Goal: Transaction & Acquisition: Purchase product/service

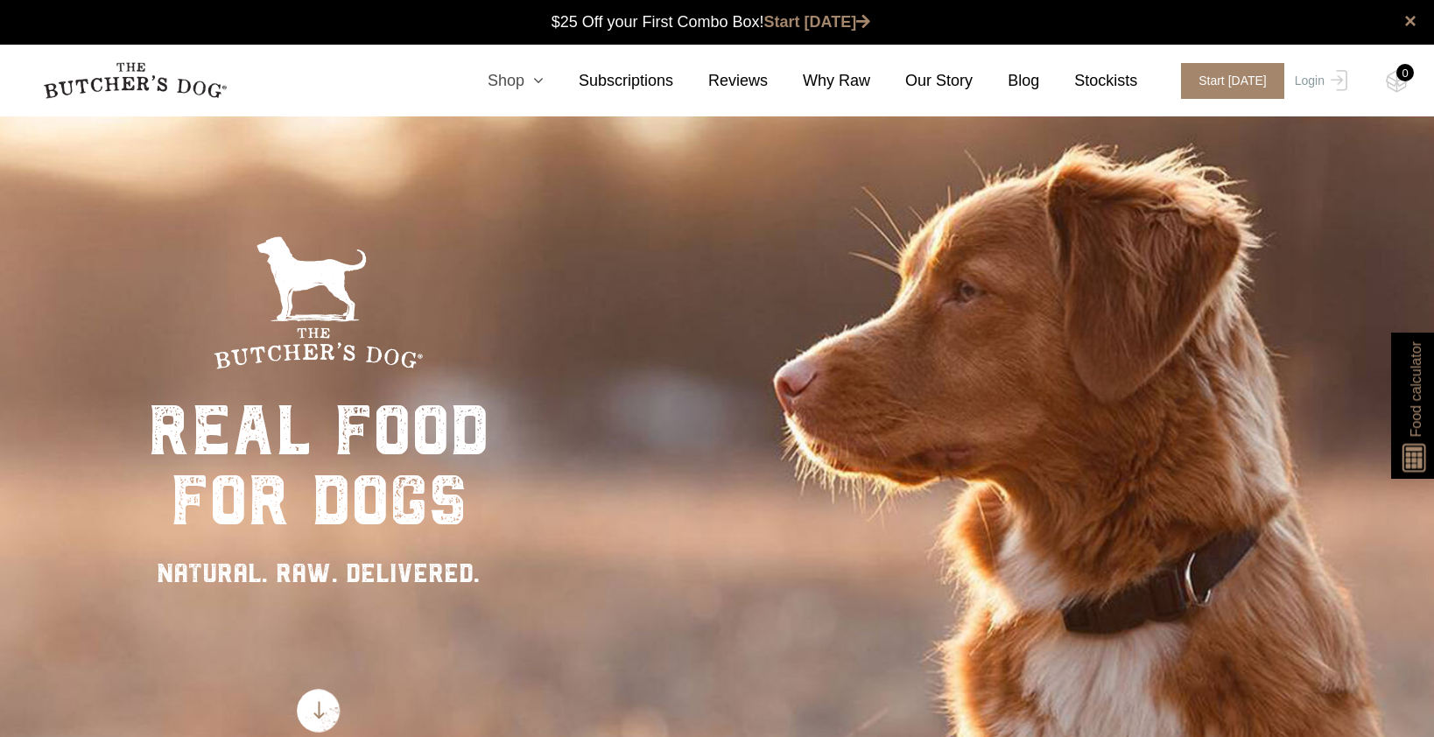
click at [544, 78] on icon at bounding box center [534, 81] width 19 height 16
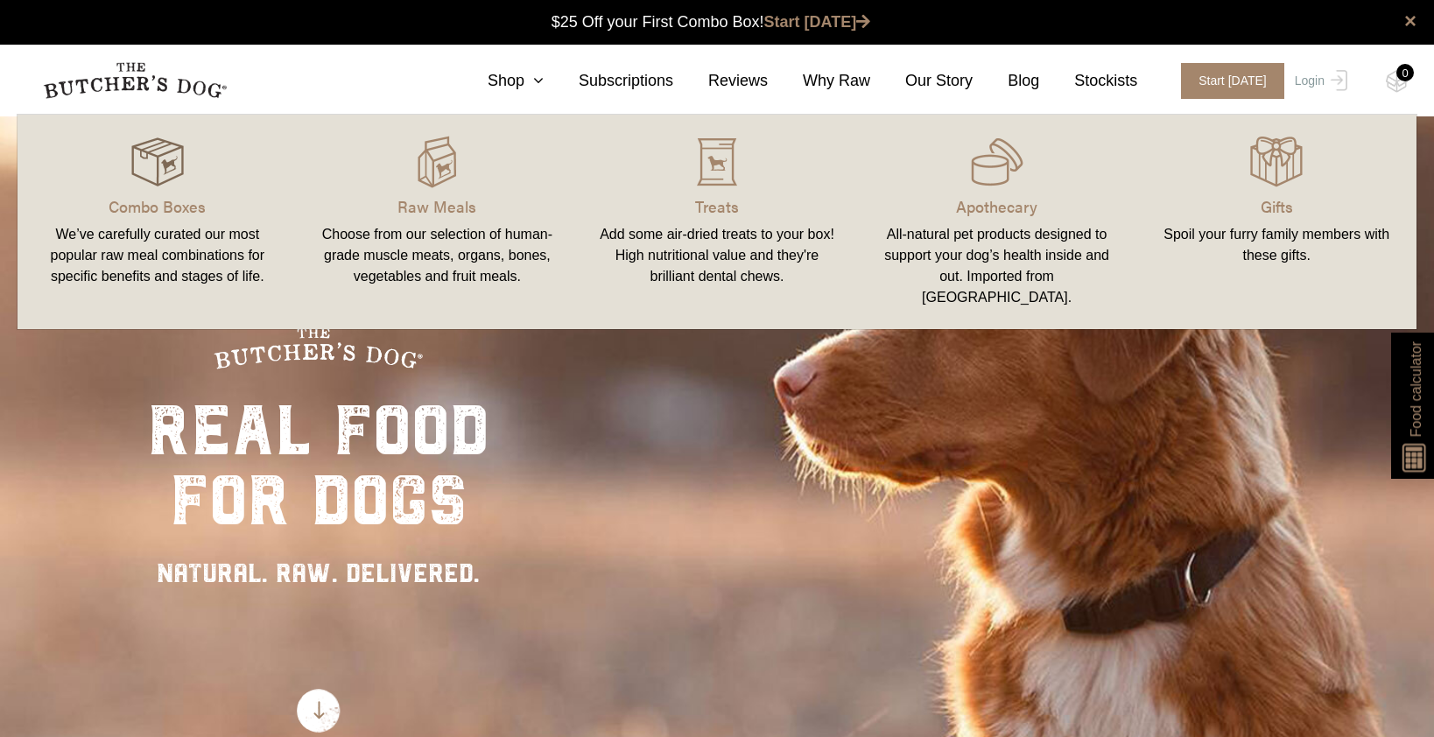
click at [171, 172] on img at bounding box center [157, 162] width 53 height 53
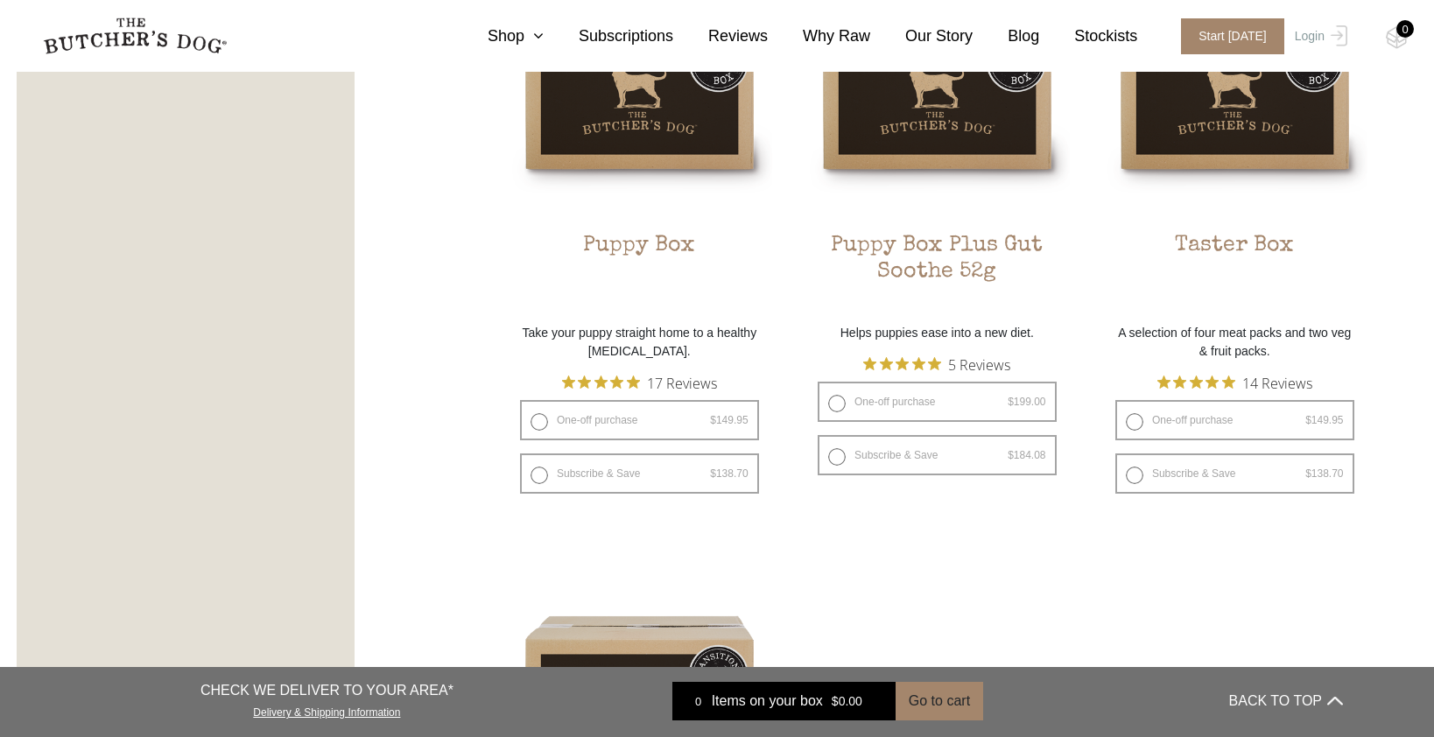
scroll to position [1187, 0]
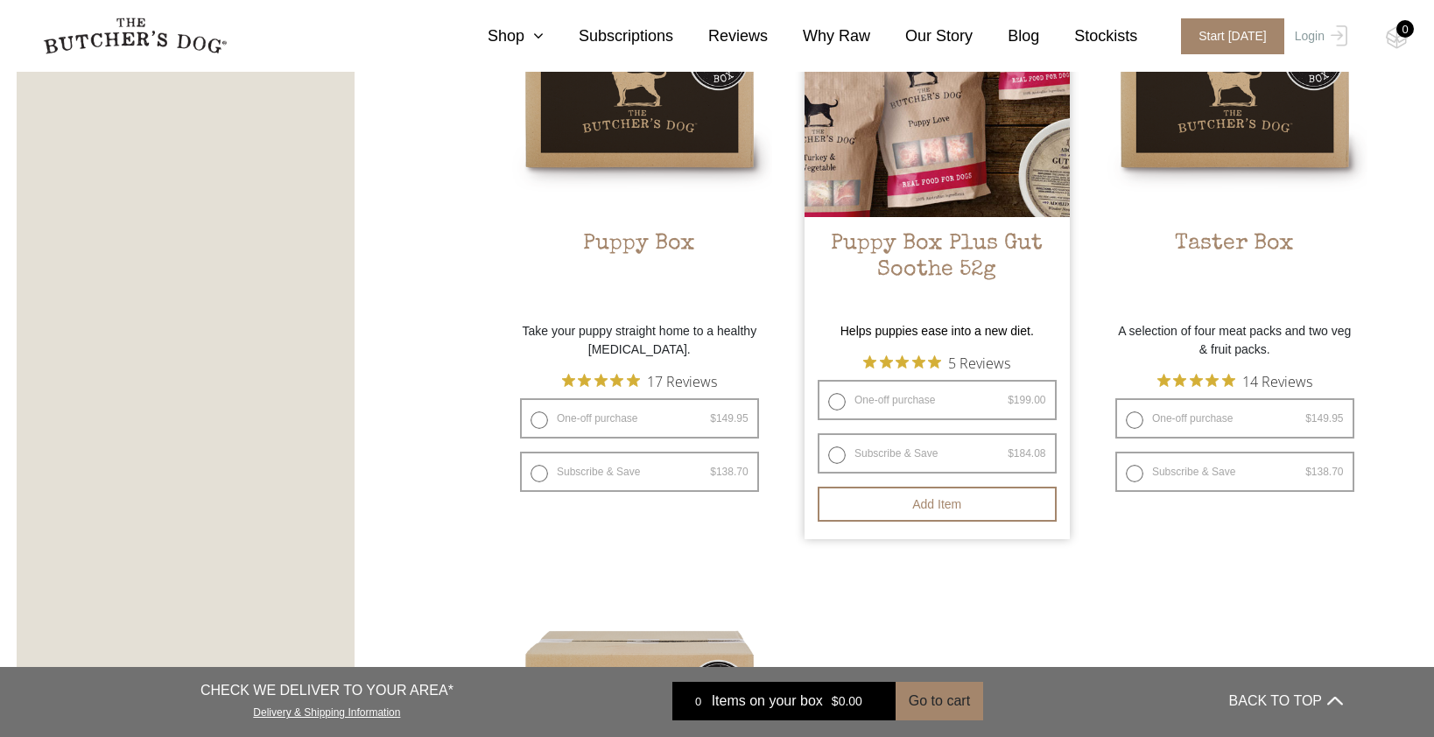
click at [912, 249] on h2 "Puppy Box Plus Gut Soothe 52g" at bounding box center [937, 272] width 265 height 82
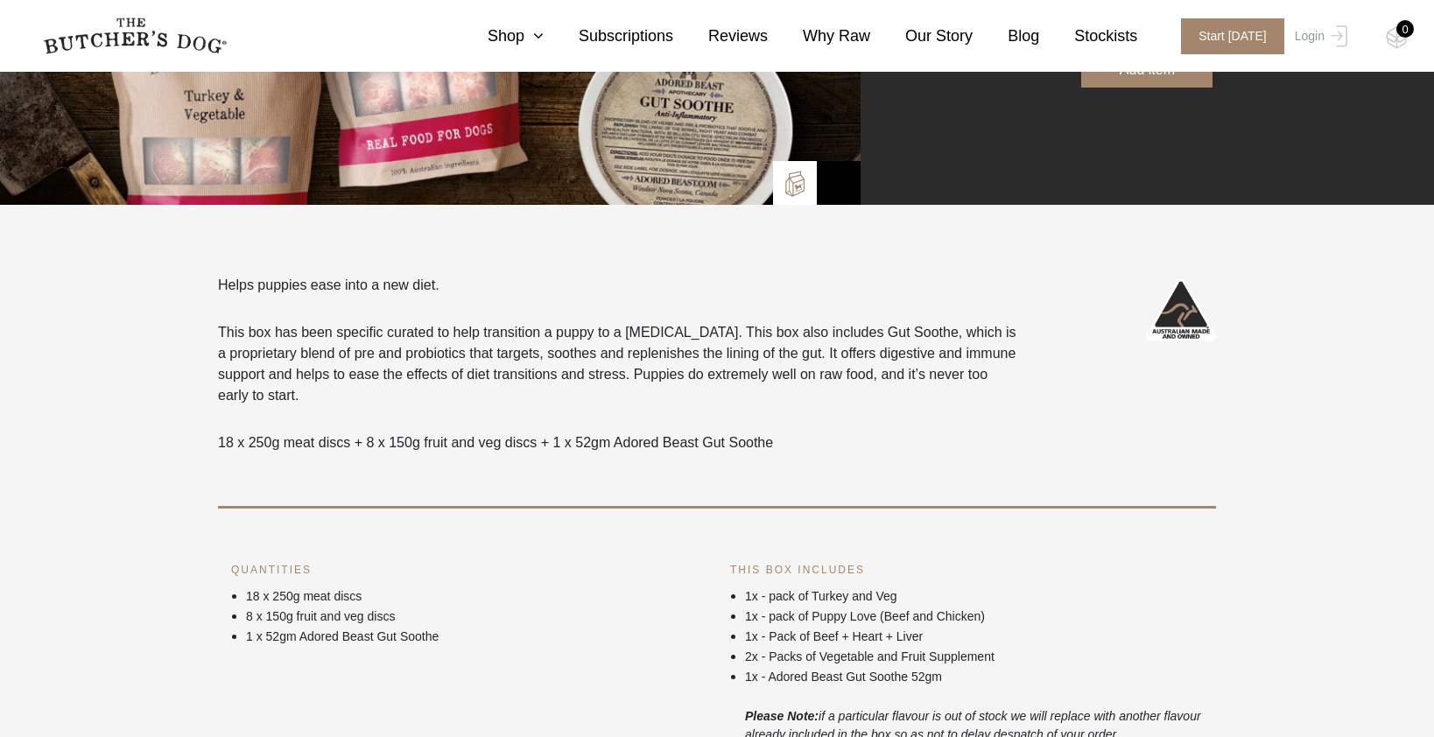
scroll to position [397, 0]
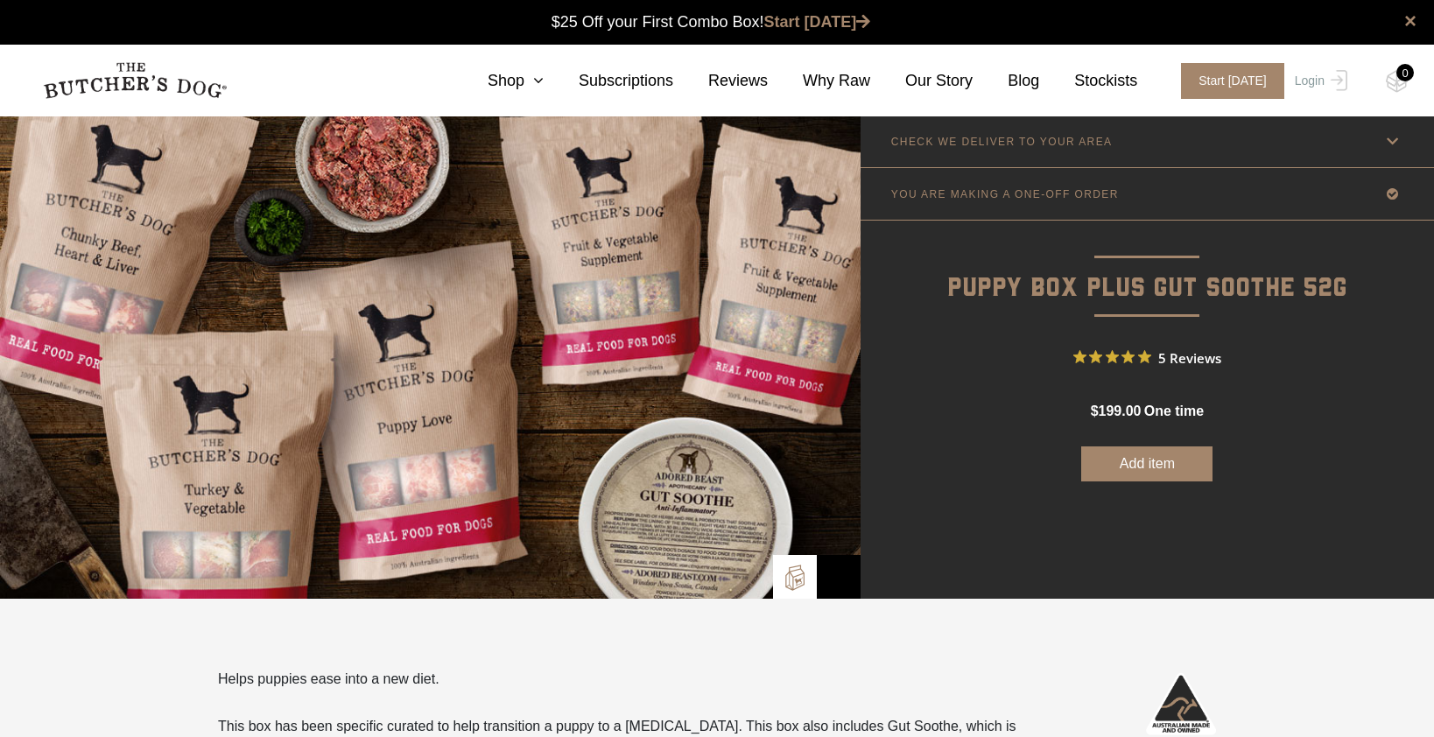
scroll to position [1, 0]
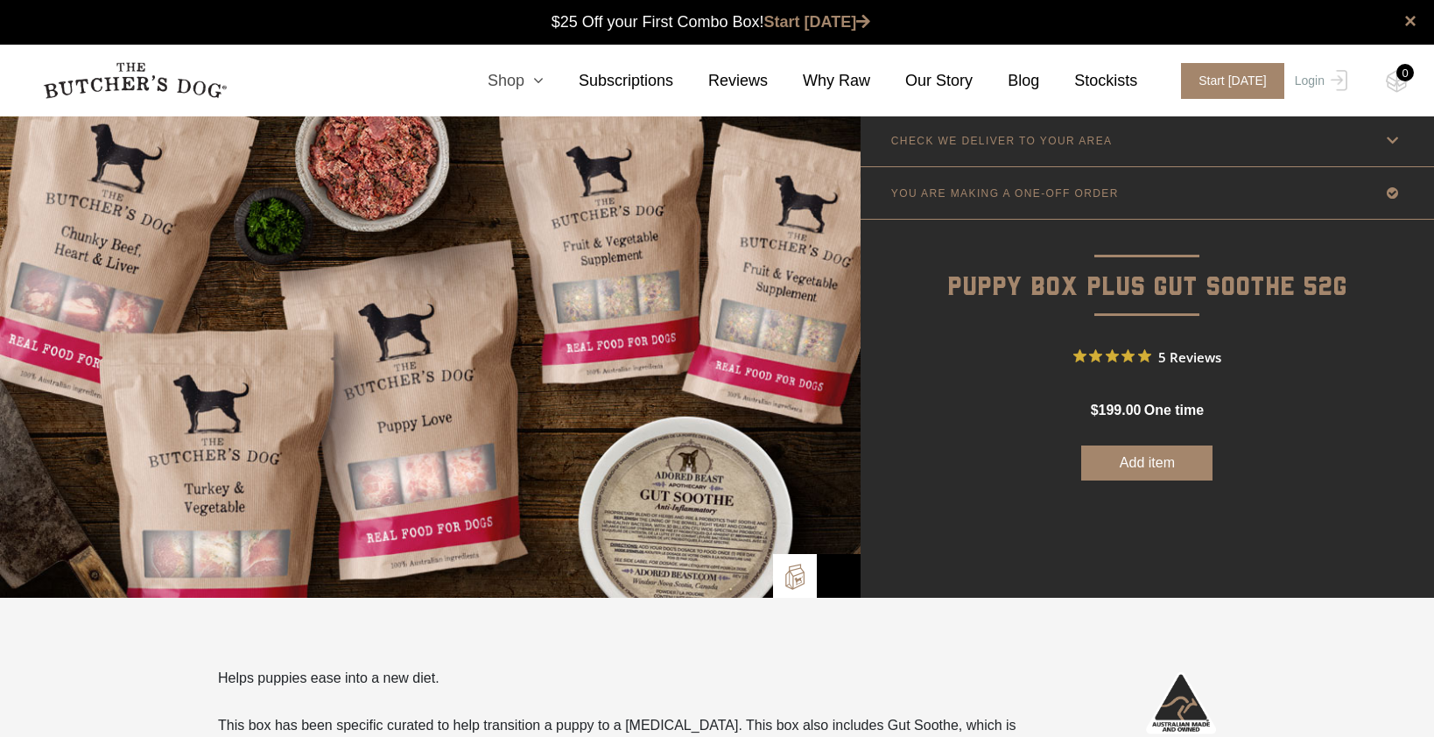
click at [541, 74] on icon at bounding box center [534, 81] width 19 height 16
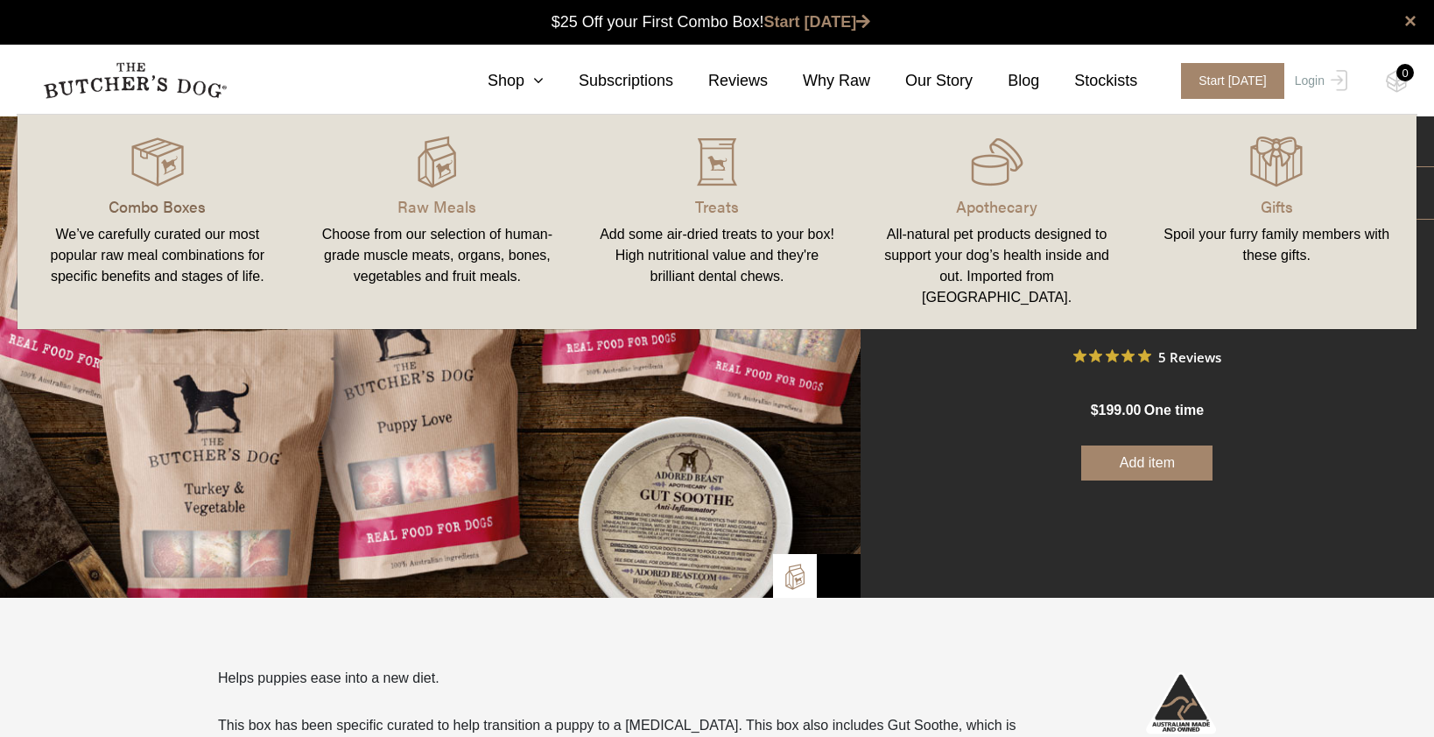
click at [175, 209] on p "Combo Boxes" at bounding box center [158, 206] width 238 height 24
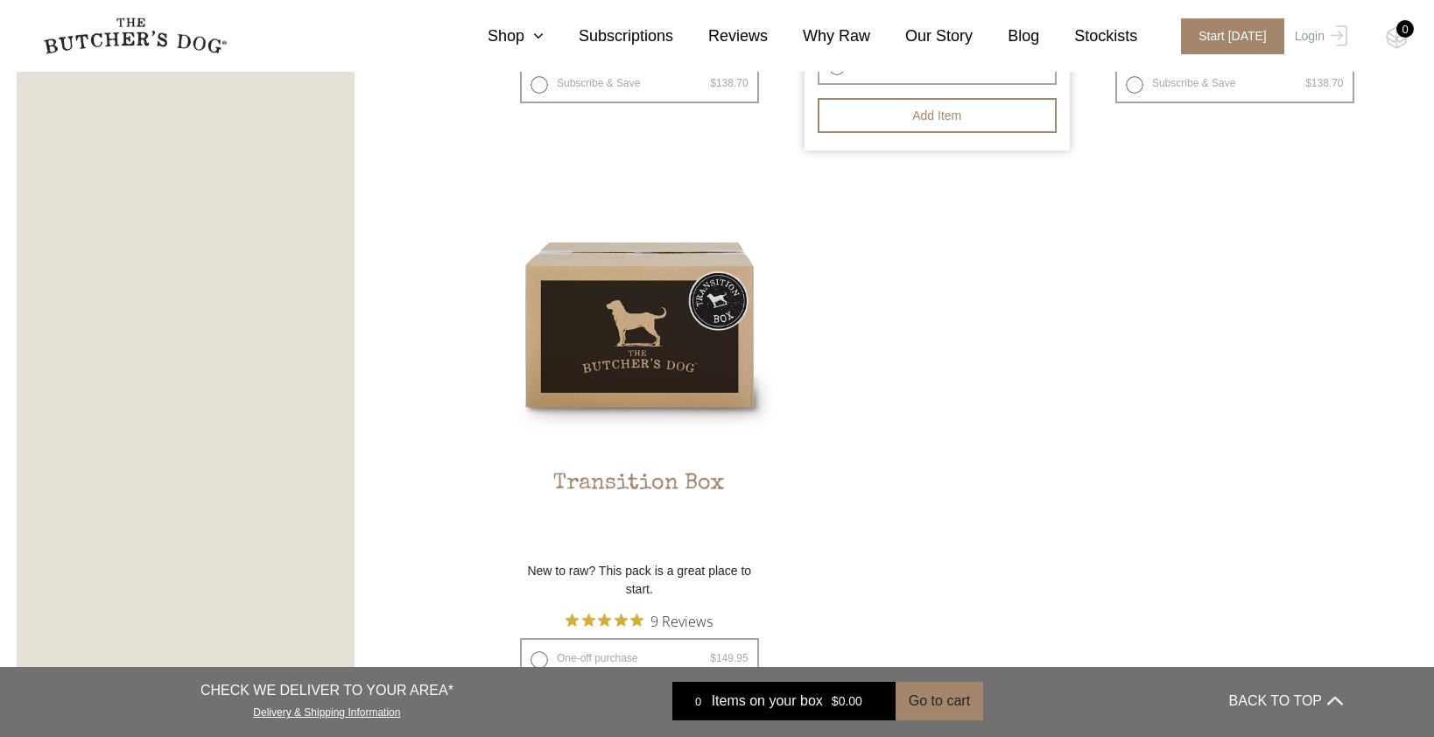
scroll to position [1577, 0]
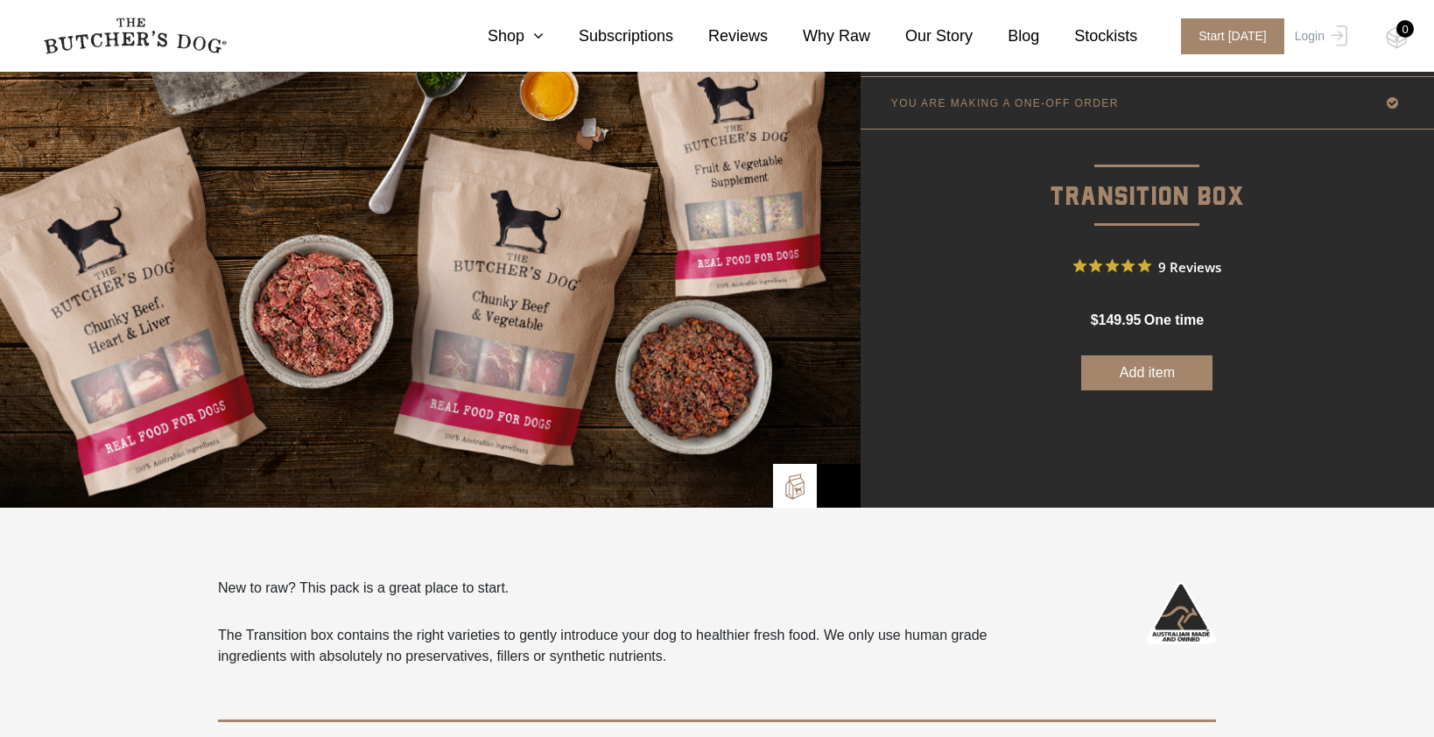
scroll to position [109, 0]
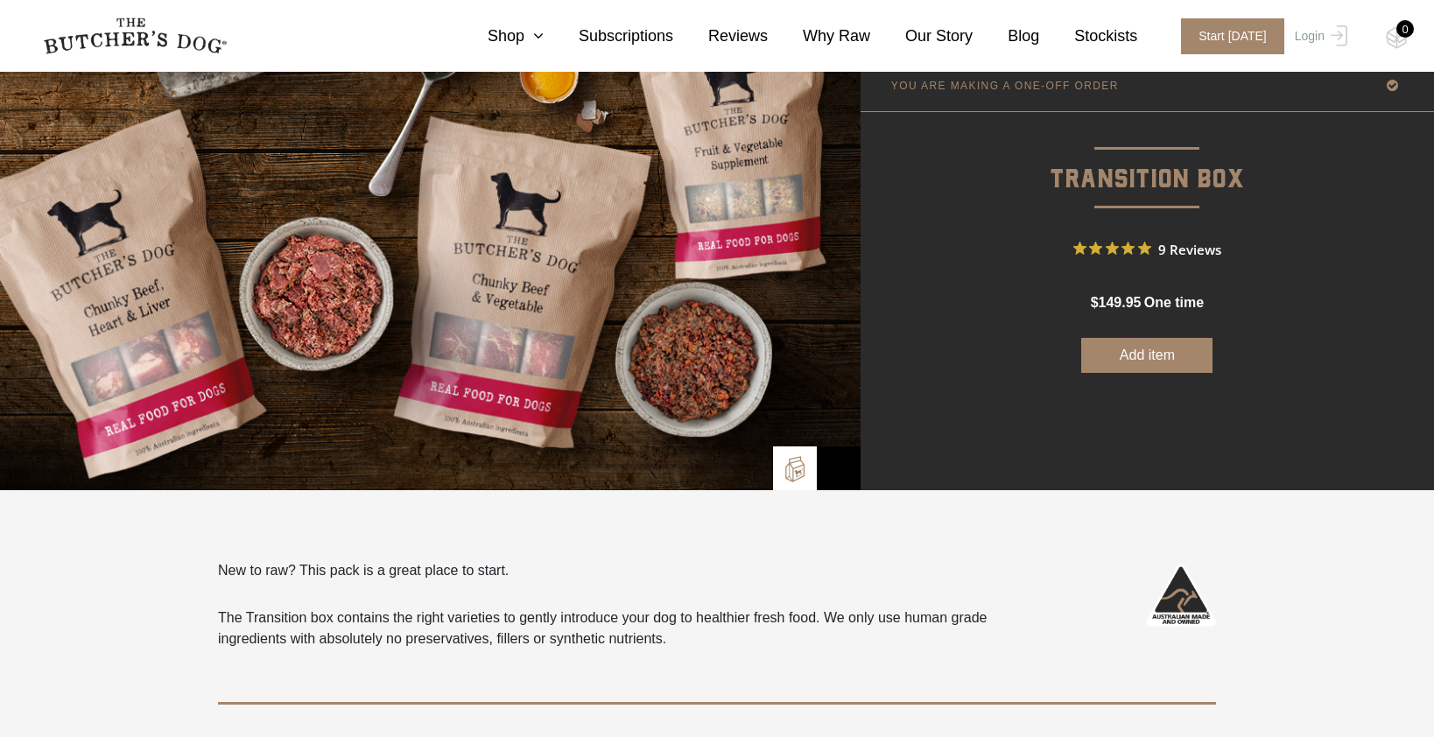
click at [1139, 349] on button "Add item" at bounding box center [1146, 355] width 131 height 35
click at [1398, 31] on div "0" at bounding box center [1406, 29] width 18 height 18
click at [1326, 33] on img at bounding box center [1336, 35] width 23 height 21
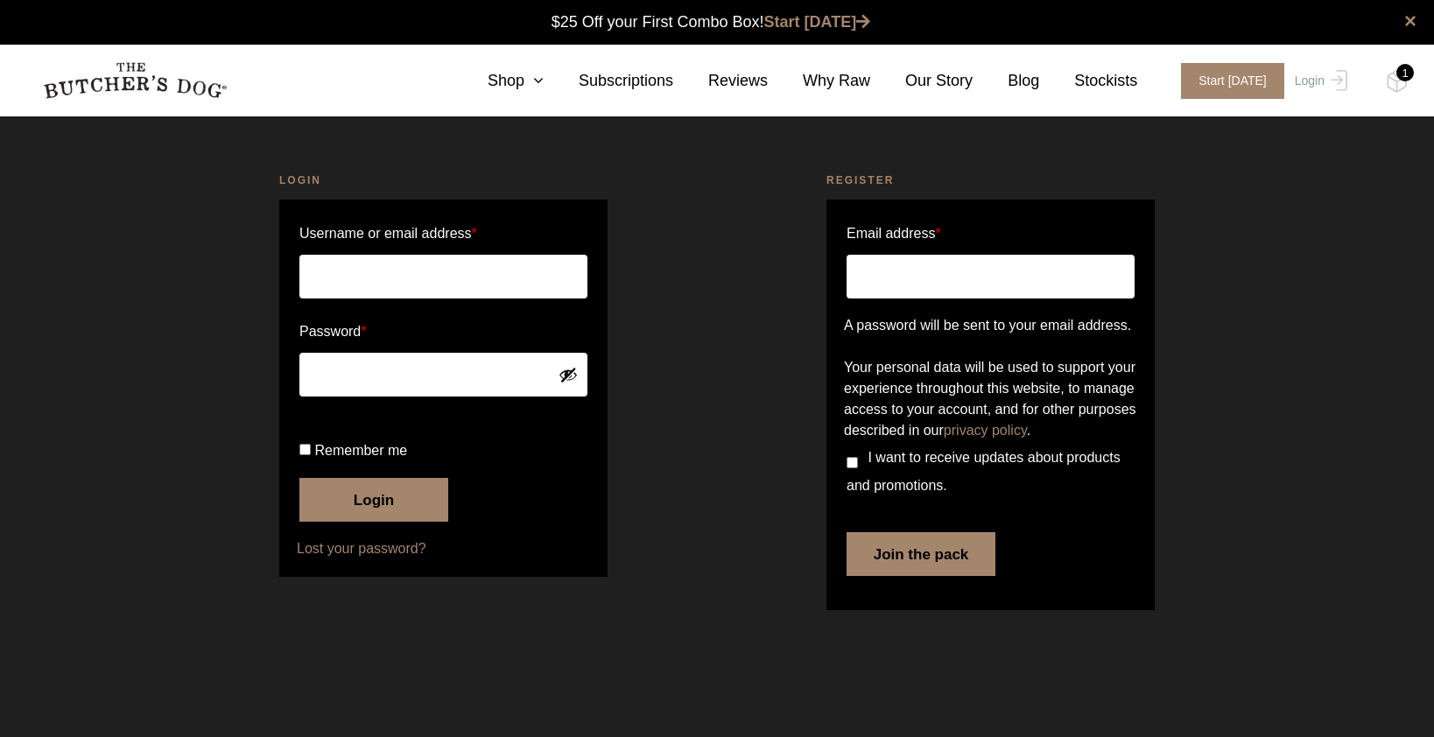
click at [524, 261] on input "Username or email address *" at bounding box center [443, 277] width 288 height 44
click at [491, 276] on input "Username or email address *" at bounding box center [443, 277] width 288 height 44
click at [974, 290] on input "Email address *" at bounding box center [991, 277] width 288 height 44
type input "axi@stlautomotive.com.au"
click at [367, 272] on input "Username or email address *" at bounding box center [443, 277] width 288 height 44
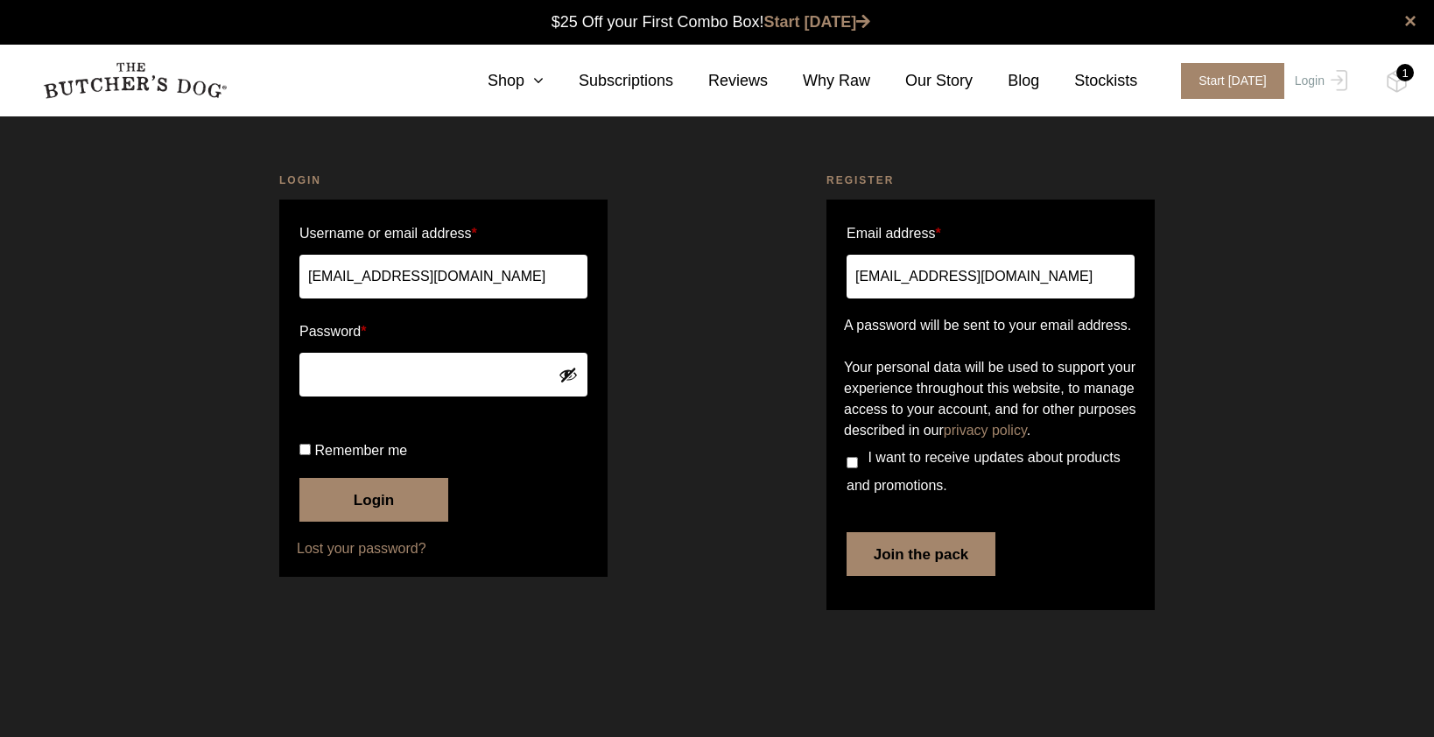
type input "[EMAIL_ADDRESS][DOMAIN_NAME]"
click at [360, 522] on button "Login" at bounding box center [373, 500] width 149 height 44
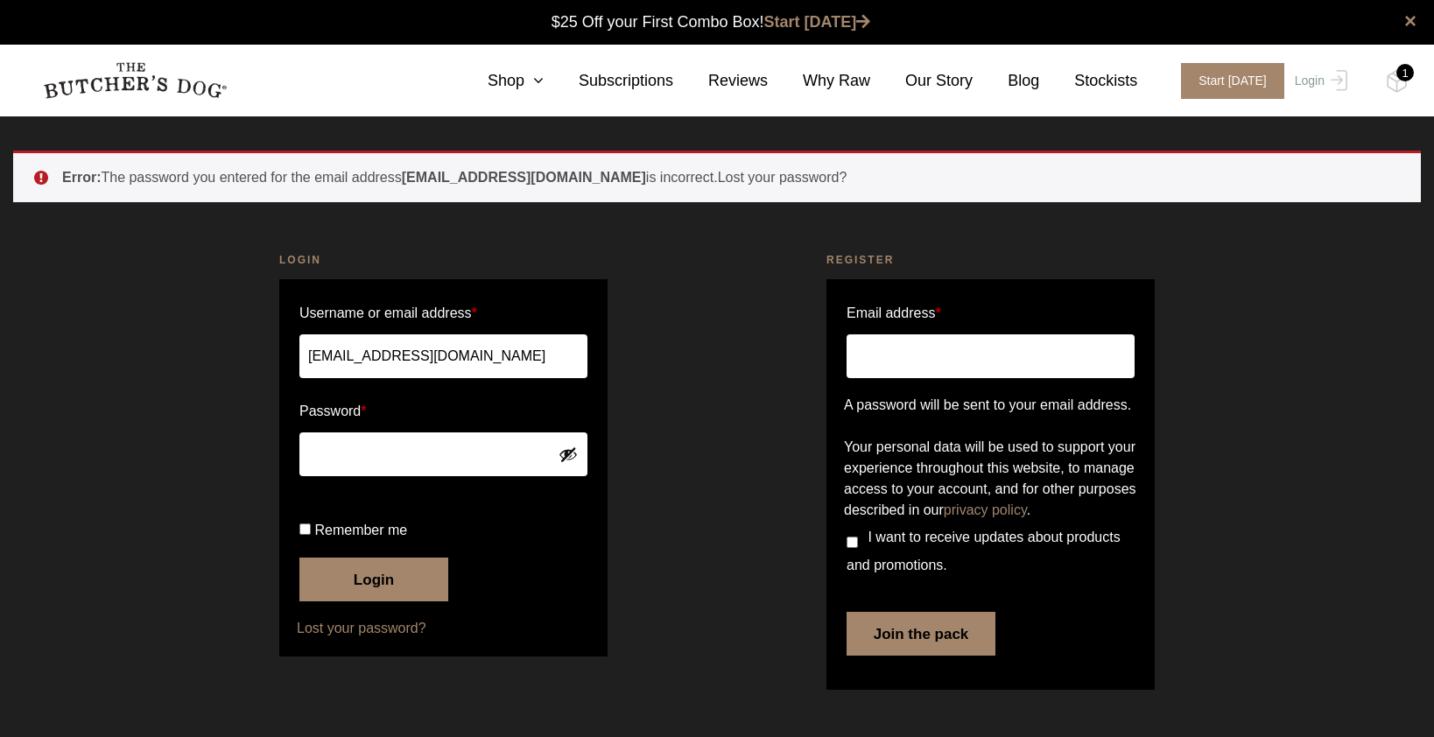
scroll to position [1, 0]
click at [910, 359] on input "Email address *" at bounding box center [991, 357] width 288 height 44
type input "[EMAIL_ADDRESS][DOMAIN_NAME]"
click at [919, 656] on button "Join the pack" at bounding box center [921, 634] width 149 height 44
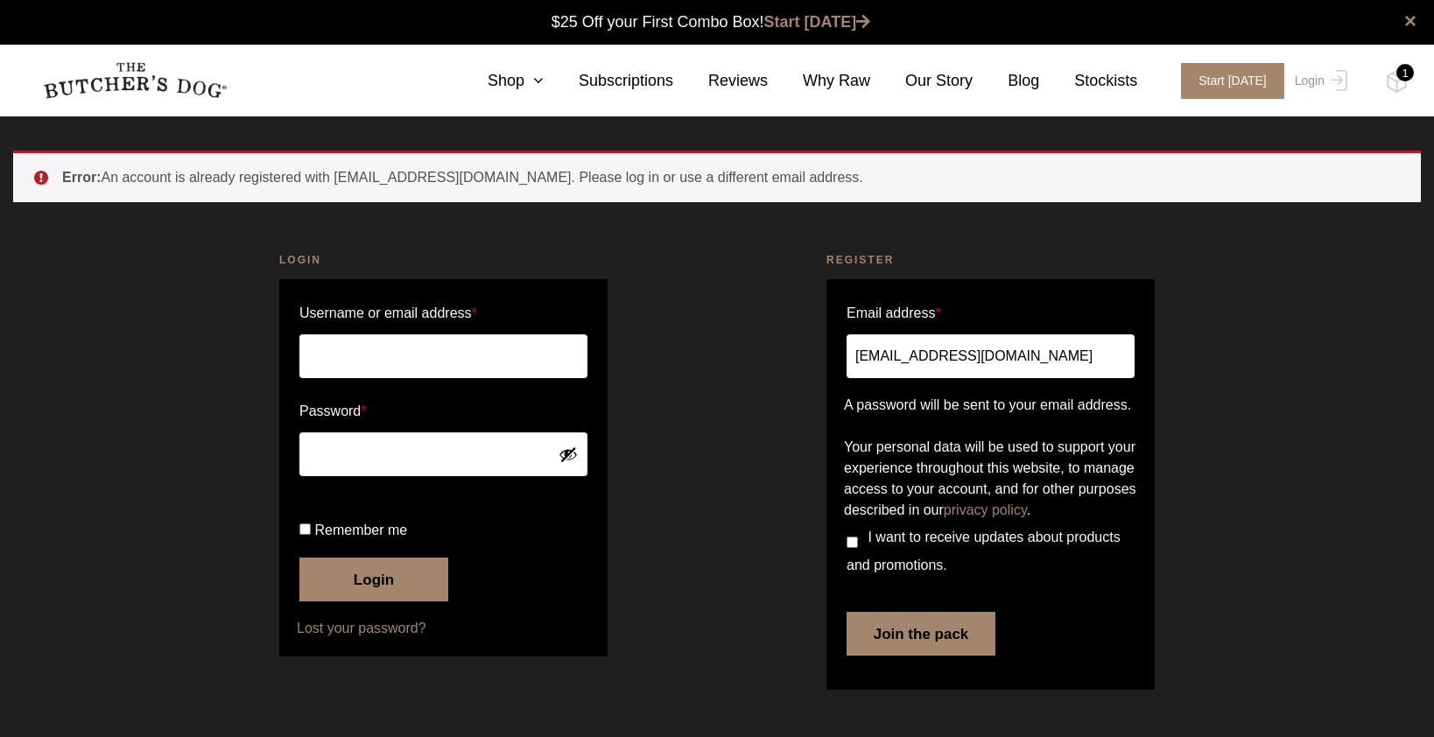
scroll to position [43, 0]
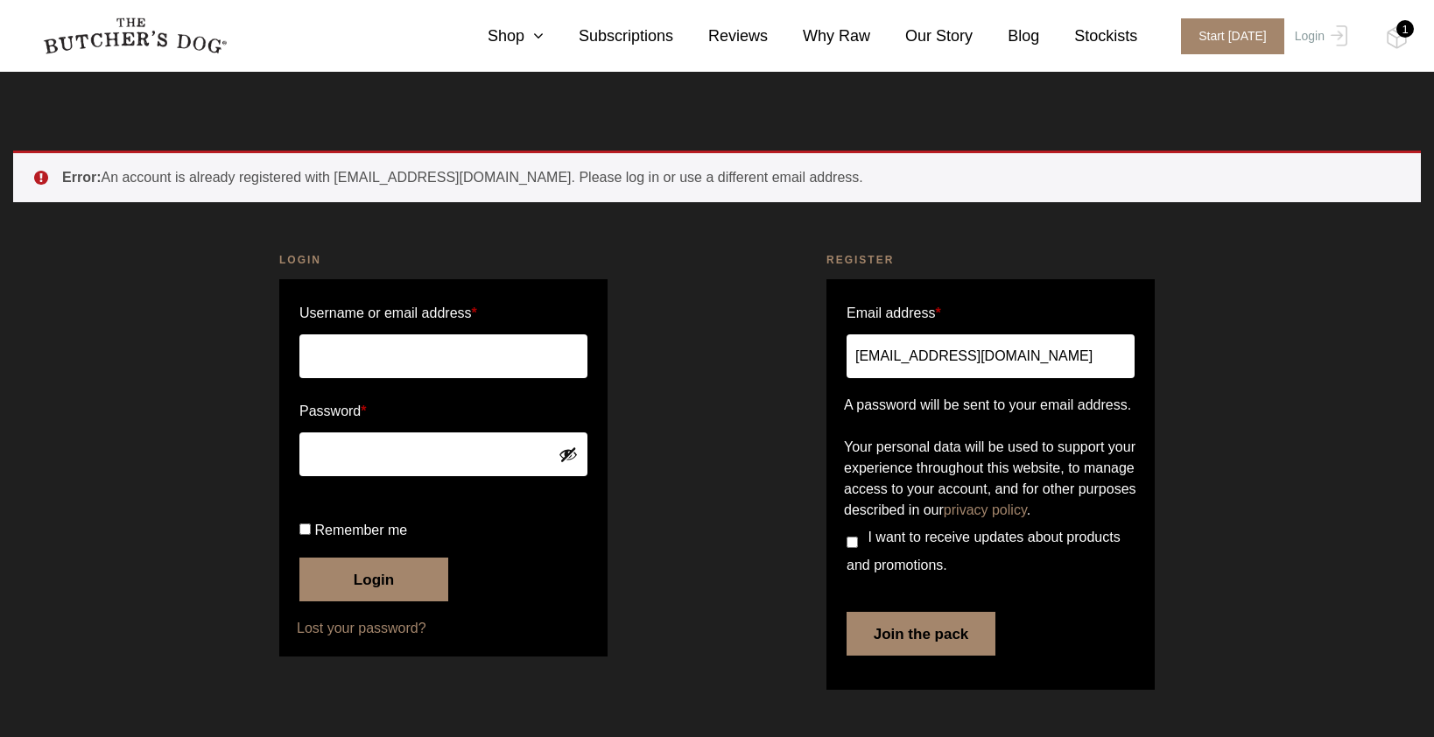
click at [947, 656] on button "Join the pack" at bounding box center [921, 634] width 149 height 44
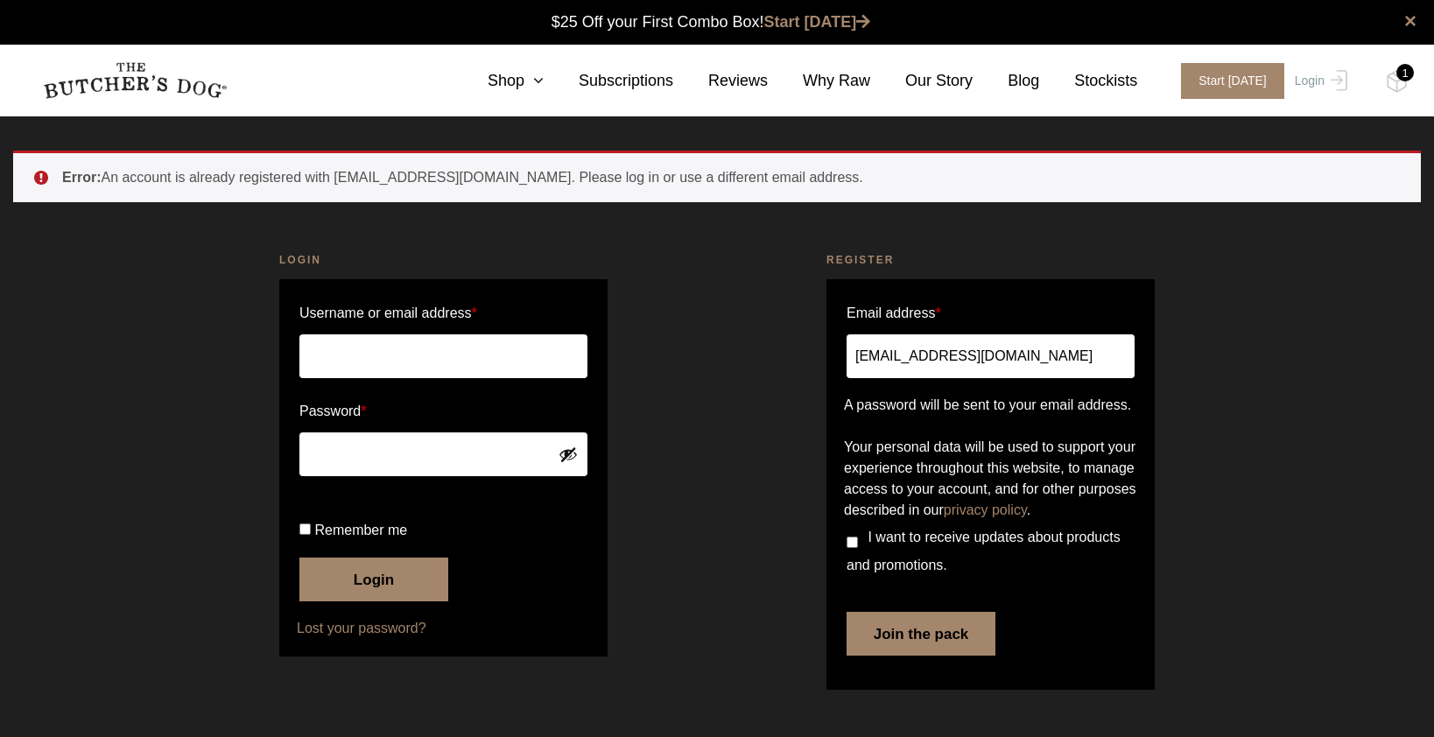
scroll to position [1, 0]
click at [1397, 73] on div "1" at bounding box center [1406, 73] width 18 height 18
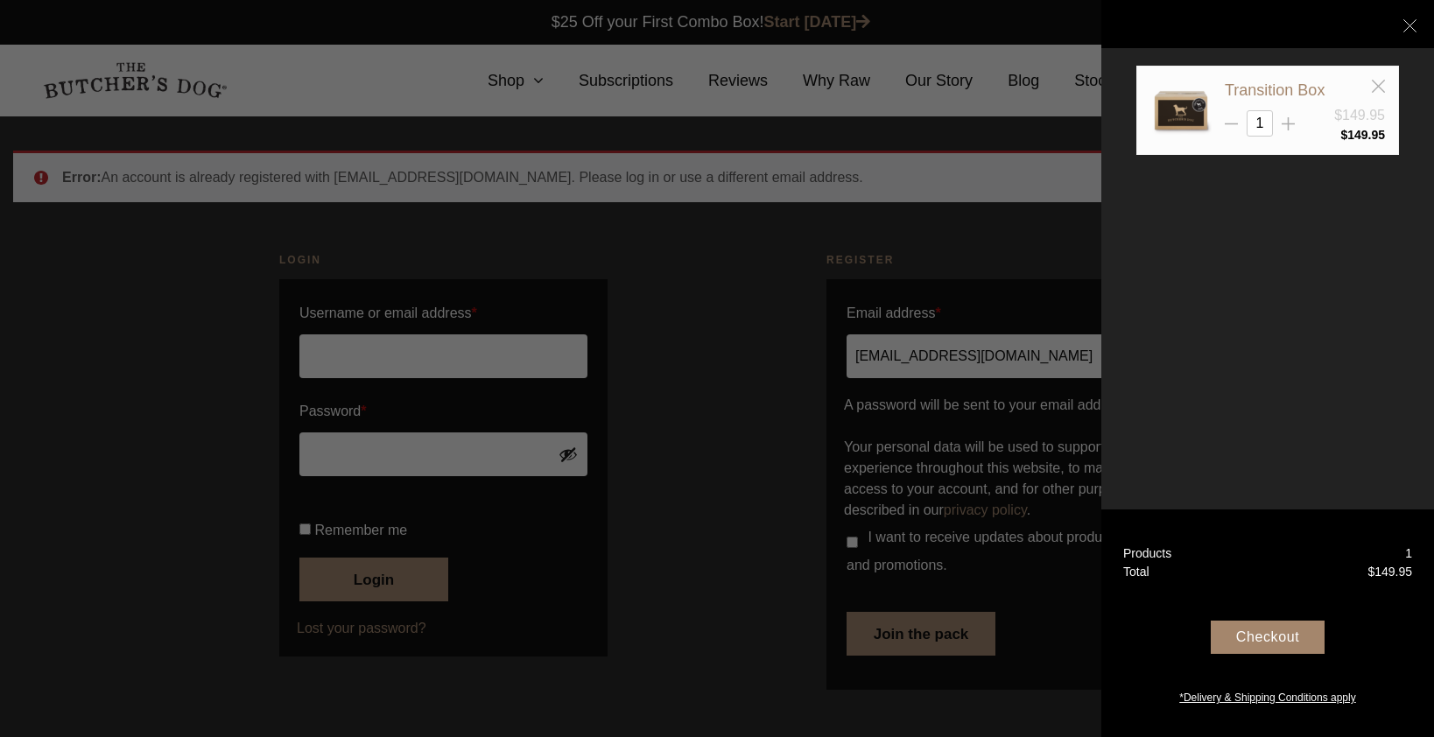
click at [1267, 638] on div "Checkout" at bounding box center [1268, 637] width 114 height 33
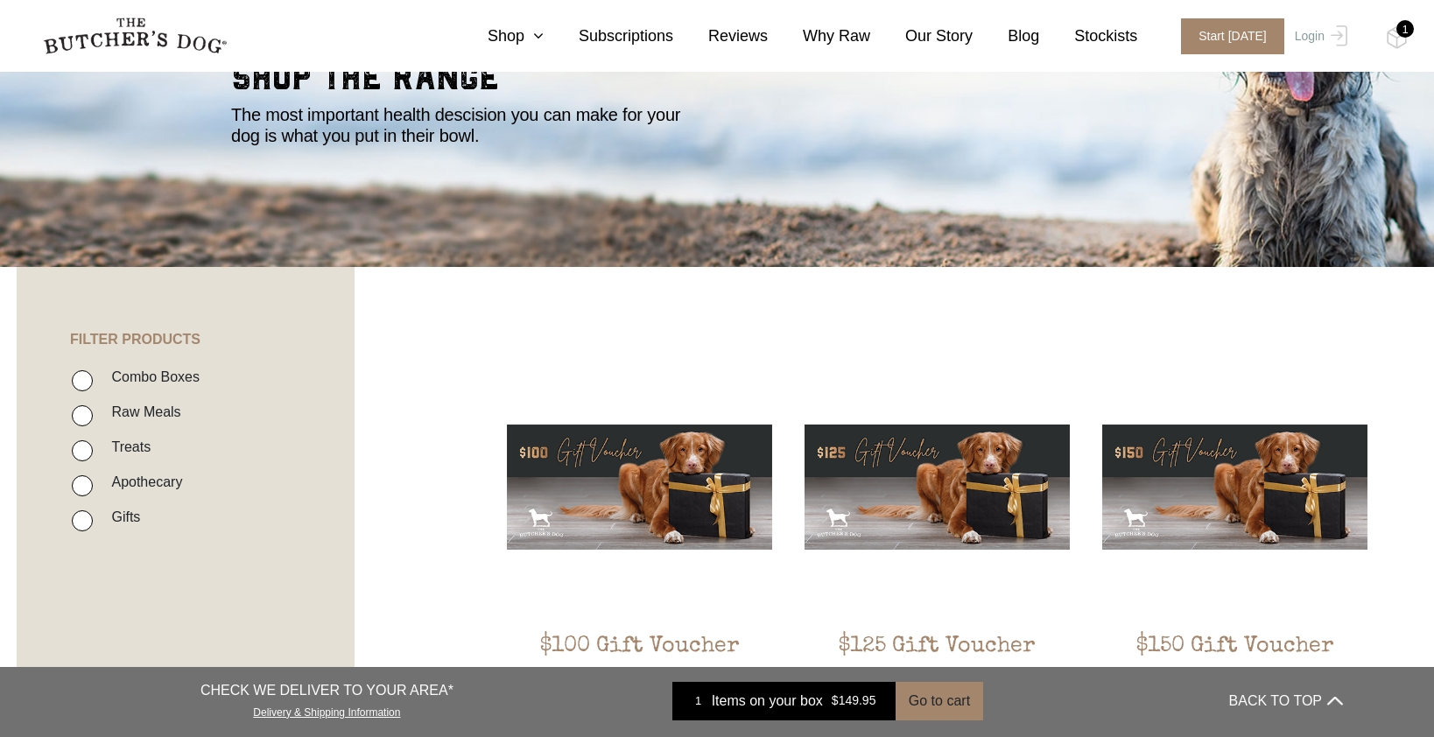
scroll to position [16, 0]
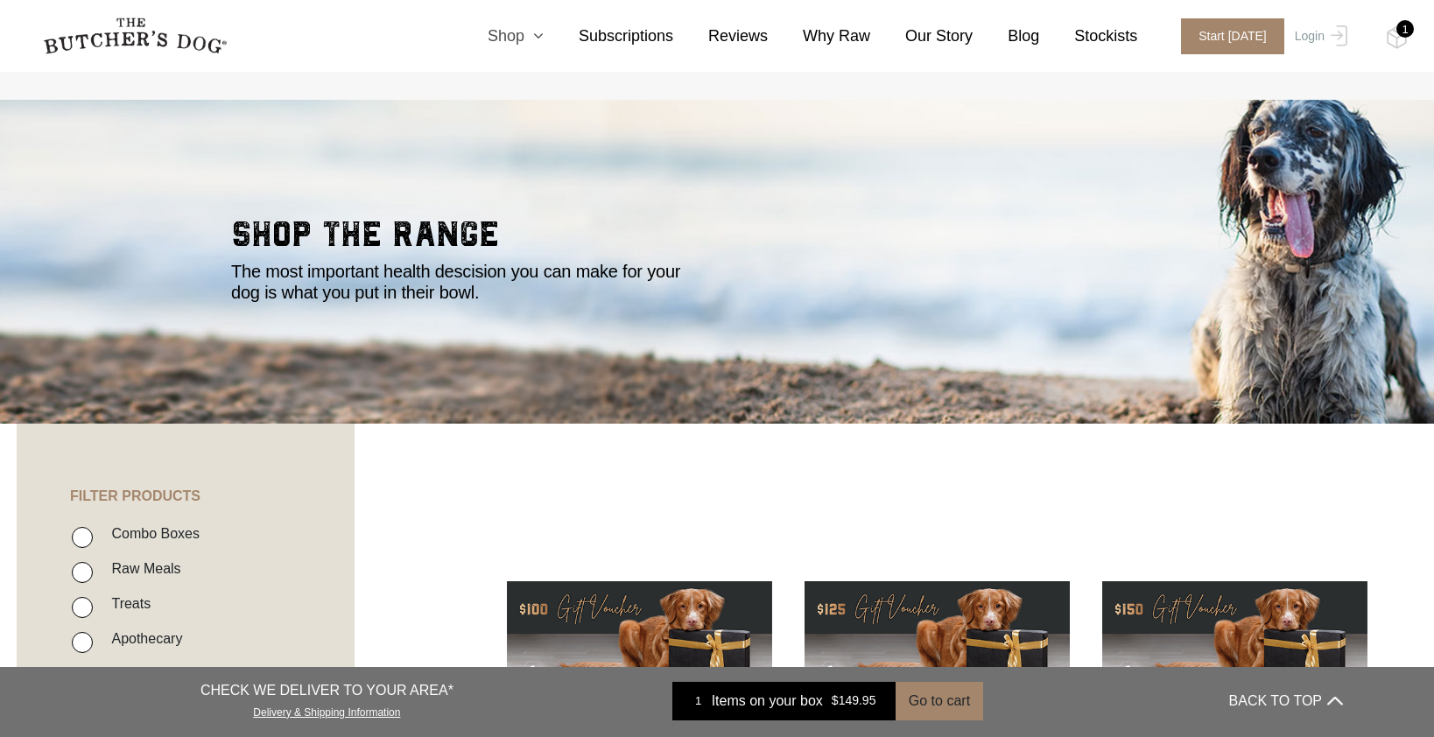
click at [539, 38] on icon at bounding box center [534, 36] width 19 height 16
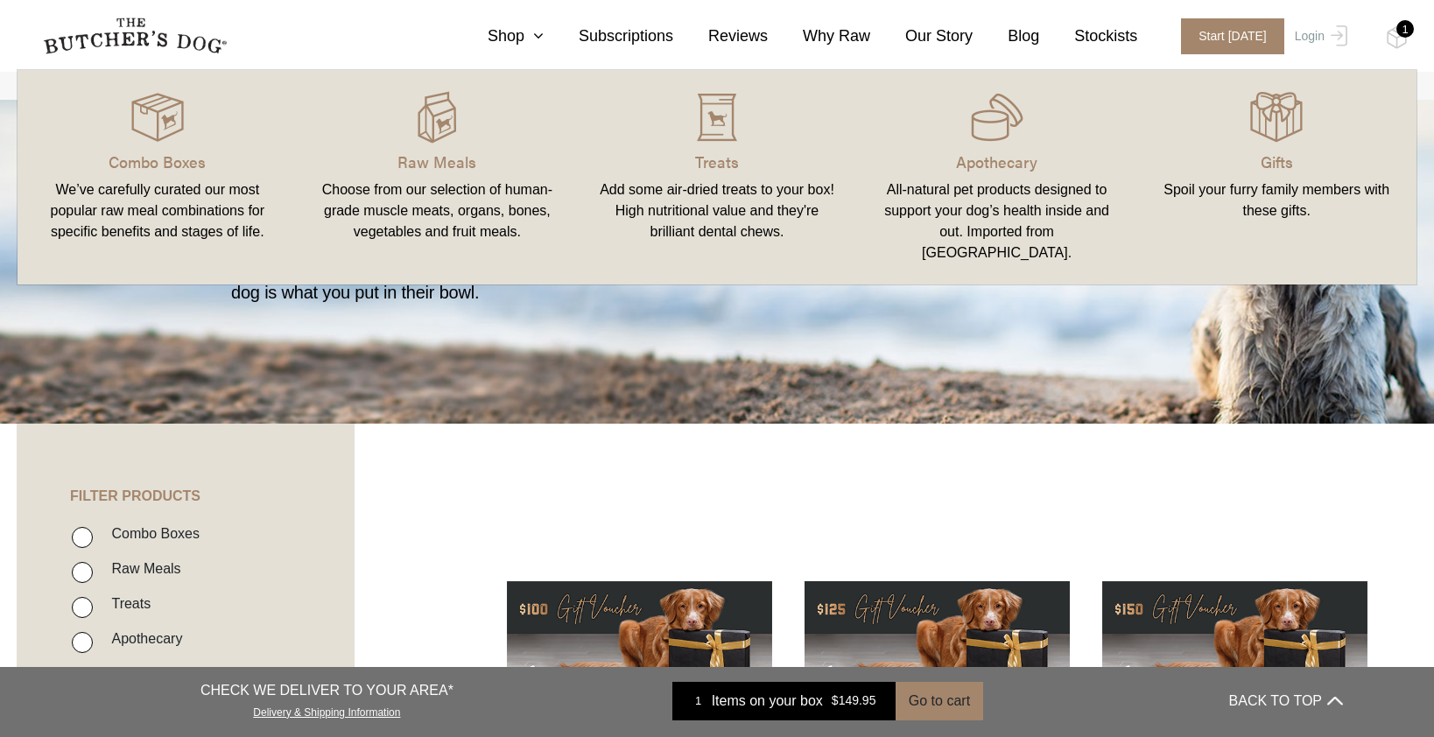
click at [682, 201] on div "Add some air-dried treats to your box! High nutritional value and they're brill…" at bounding box center [717, 211] width 238 height 63
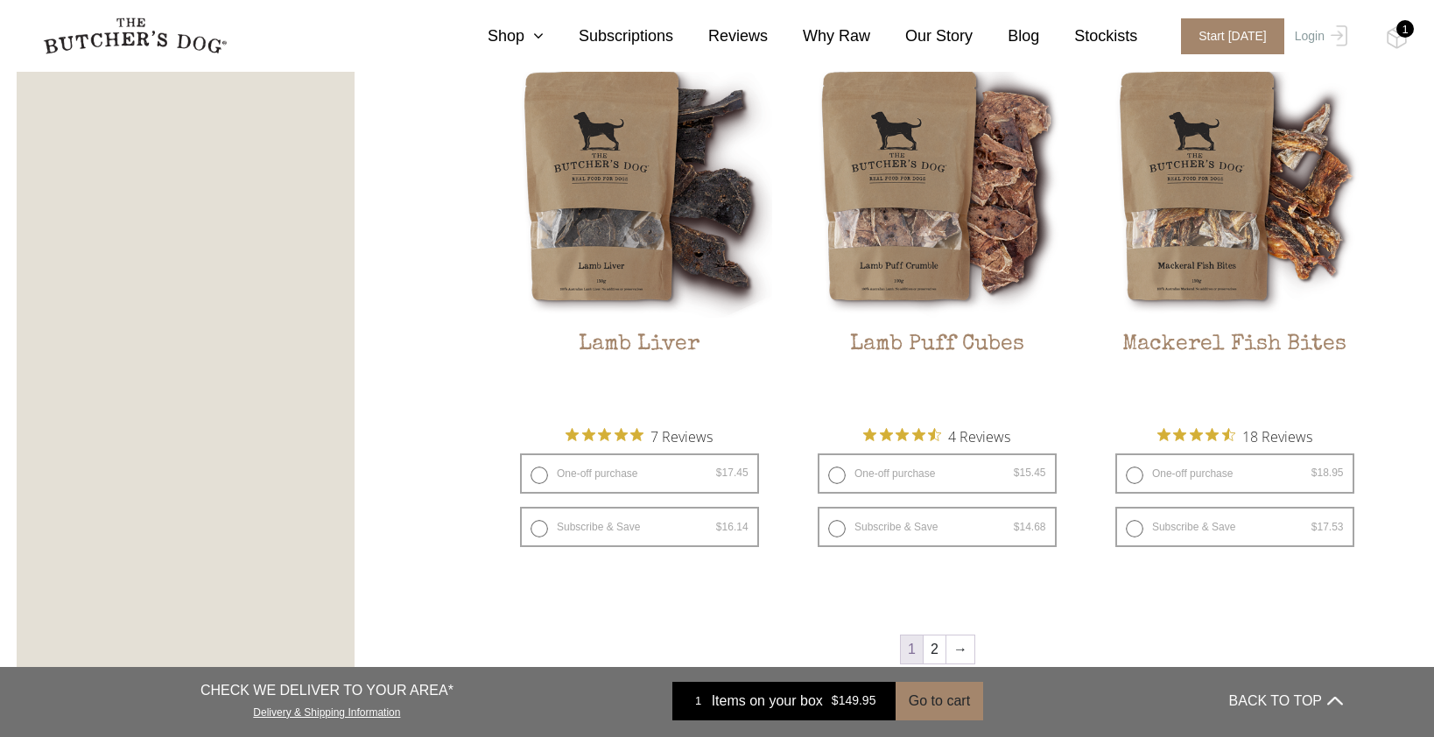
scroll to position [2254, 0]
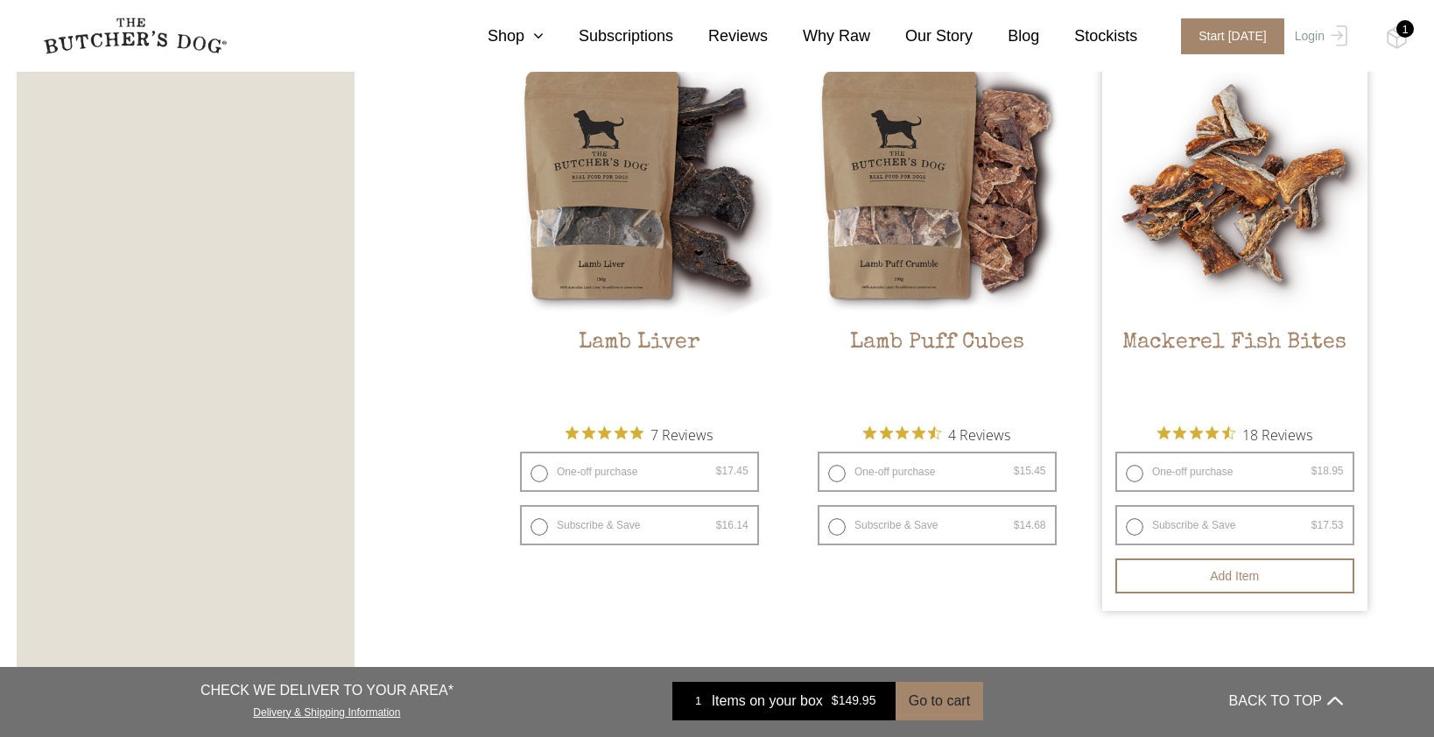
click at [1131, 468] on label "One-off purchase $ 18.95 — or subscribe and save 7.5%" at bounding box center [1235, 472] width 239 height 40
radio input "true"
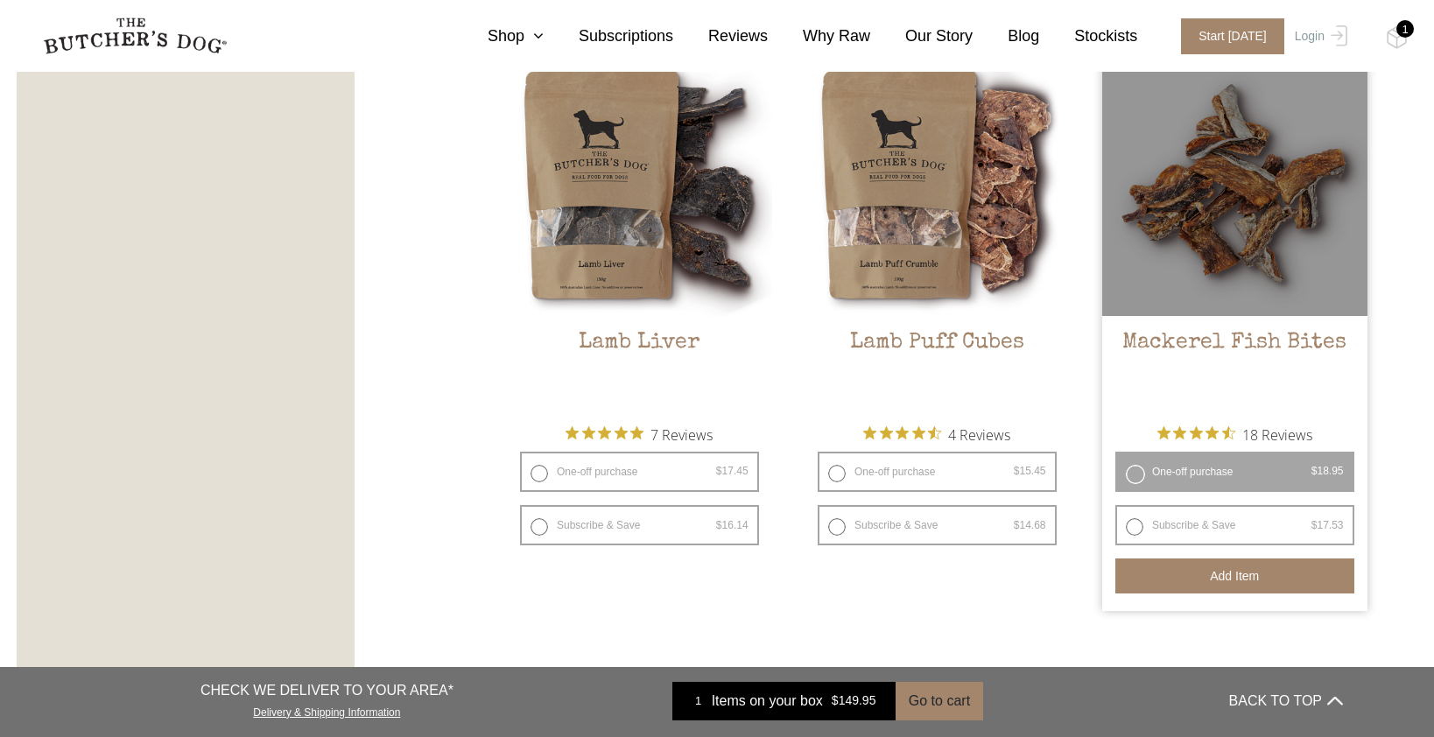
click at [1263, 571] on button "Add item" at bounding box center [1235, 576] width 239 height 35
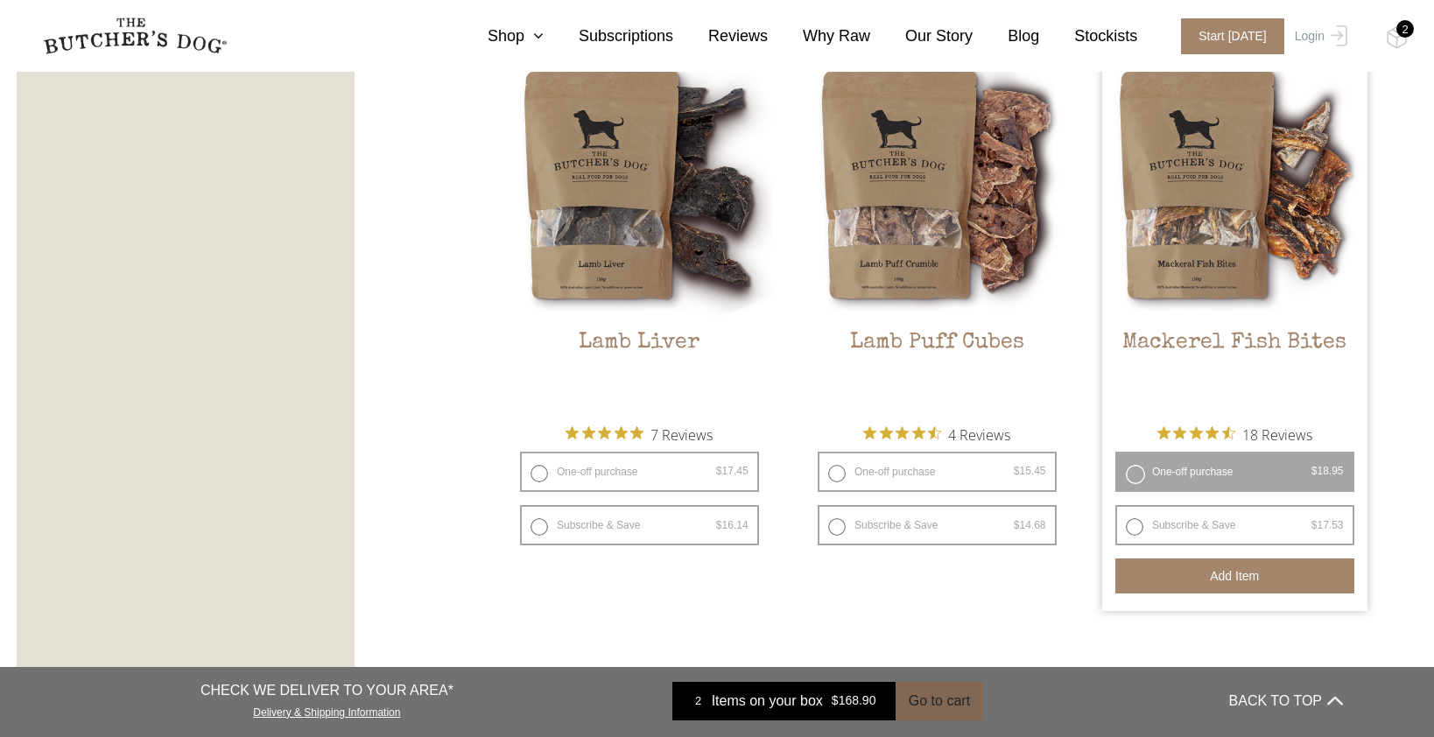
click at [940, 699] on button "Go to cart" at bounding box center [940, 701] width 88 height 39
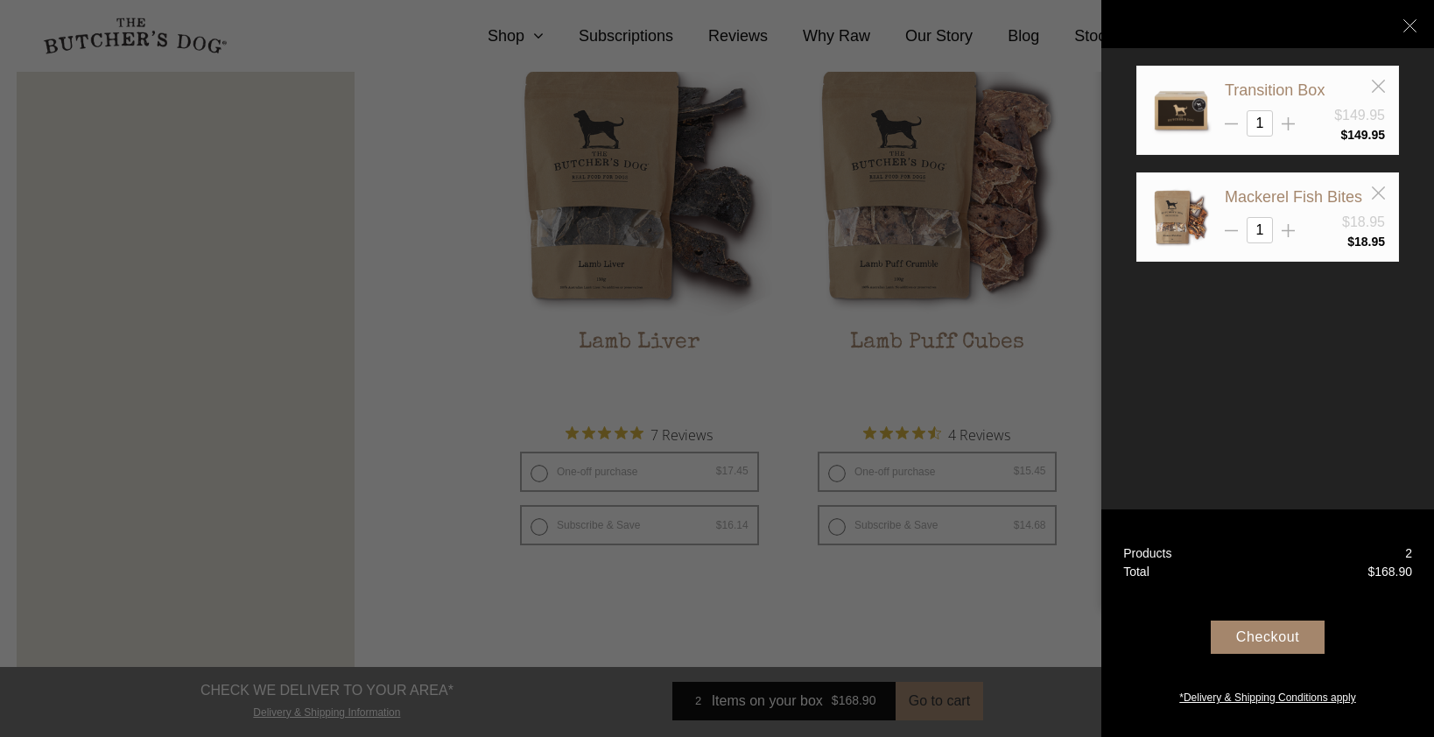
click at [1264, 650] on div "Checkout" at bounding box center [1268, 637] width 114 height 33
